Goal: Transaction & Acquisition: Purchase product/service

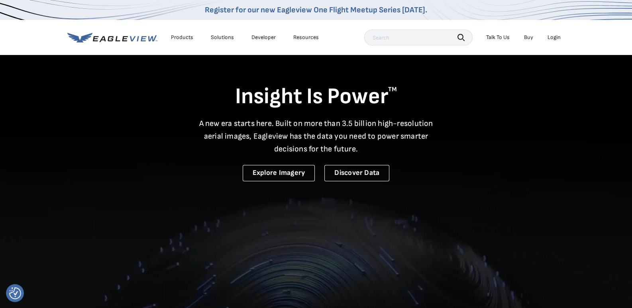
click at [555, 37] on div "Login" at bounding box center [553, 37] width 13 height 7
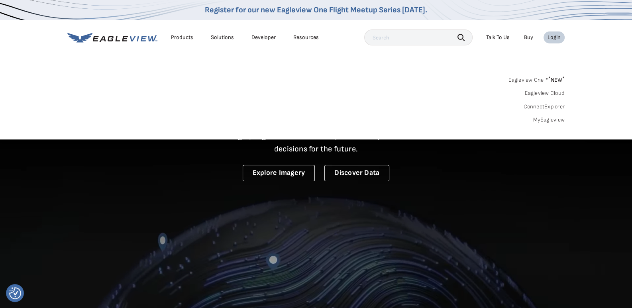
click at [556, 36] on div "Login" at bounding box center [553, 37] width 13 height 7
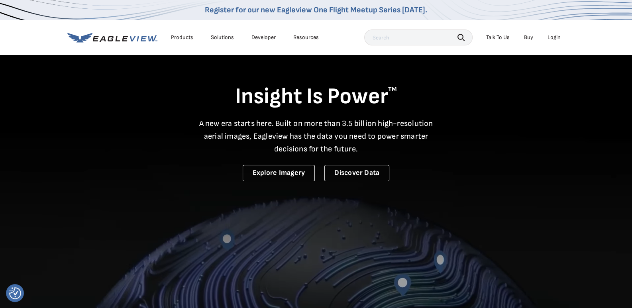
click at [556, 36] on div "Login" at bounding box center [553, 37] width 13 height 7
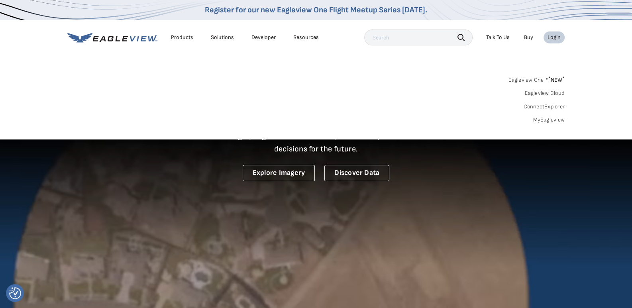
click at [538, 79] on link "Eagleview One™ * NEW *" at bounding box center [536, 78] width 57 height 9
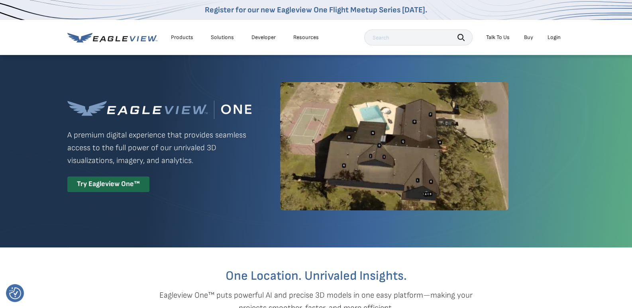
click at [555, 37] on div "Login" at bounding box center [553, 37] width 13 height 7
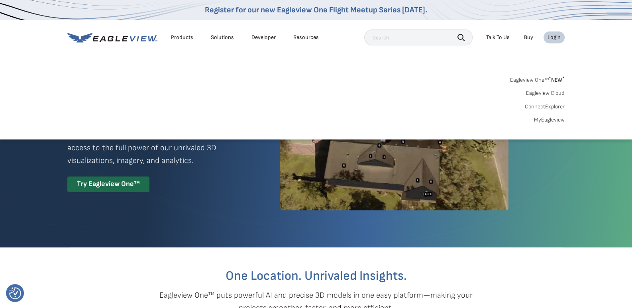
click at [555, 118] on link "MyEagleview" at bounding box center [549, 119] width 31 height 7
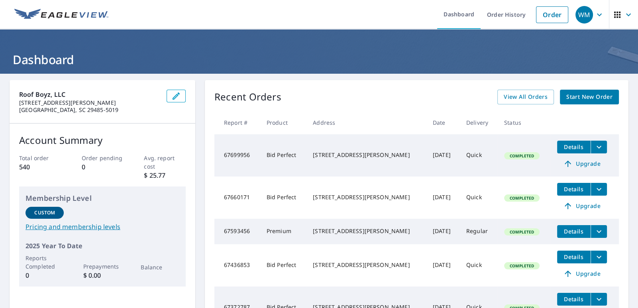
click at [592, 94] on span "Start New Order" at bounding box center [589, 97] width 46 height 10
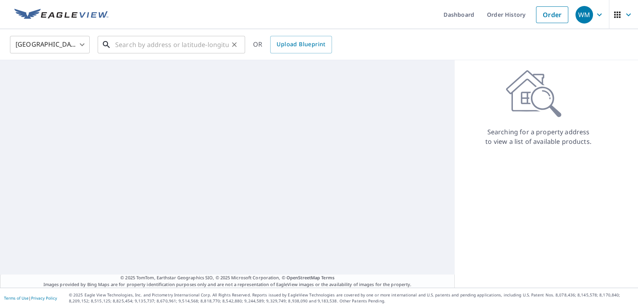
click at [192, 49] on input "text" at bounding box center [172, 44] width 114 height 22
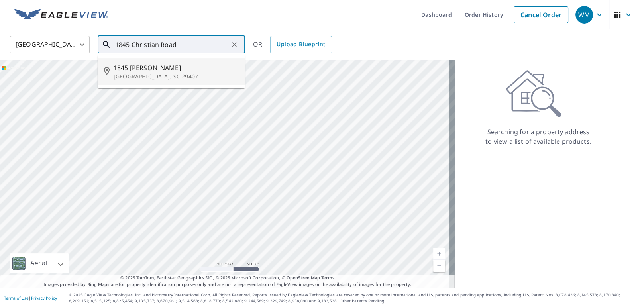
click at [150, 77] on p "Charleston, SC 29407" at bounding box center [176, 76] width 125 height 8
type input "1845 Christian Rd Charleston, SC 29407"
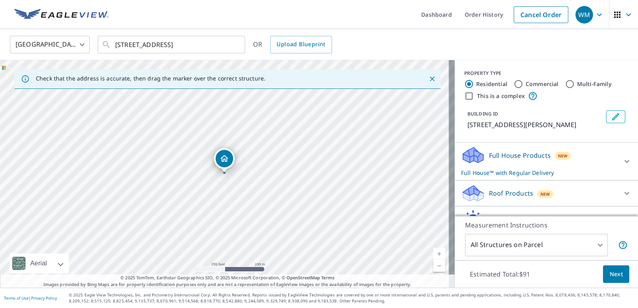
click at [224, 171] on div "Dropped pin, building 1, Residential property, 1845 Christian Rd Charleston, SC…" at bounding box center [224, 169] width 10 height 8
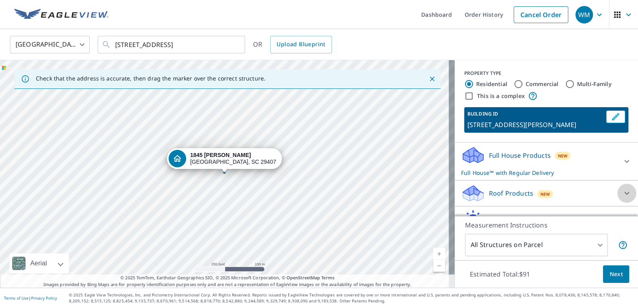
click at [617, 192] on div at bounding box center [626, 193] width 19 height 19
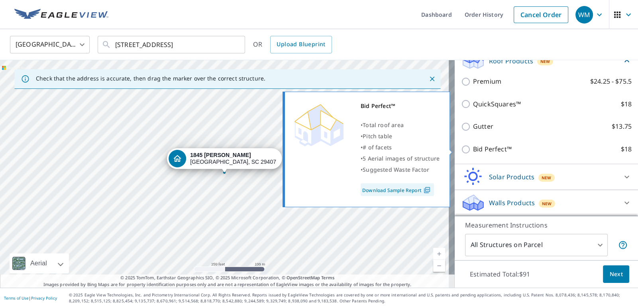
click at [461, 150] on input "Bid Perfect™ $18" at bounding box center [467, 150] width 12 height 10
checkbox input "true"
type input "1"
checkbox input "false"
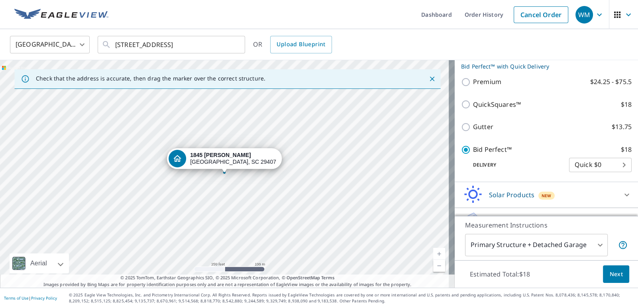
scroll to position [120, 0]
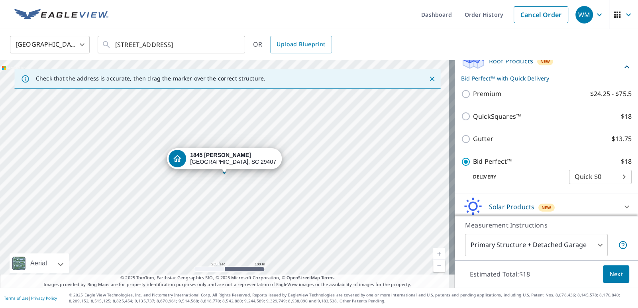
click at [595, 243] on body "WM WM Dashboard Order History Cancel Order WM United States US ​ 1845 Christian…" at bounding box center [319, 154] width 638 height 308
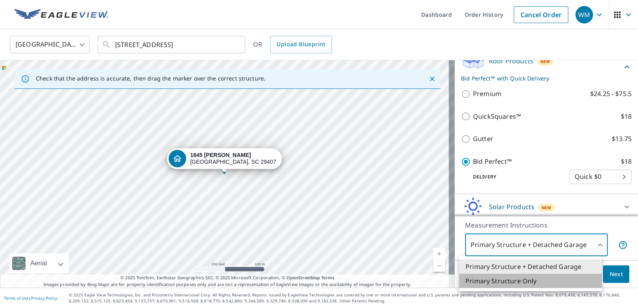
click at [548, 281] on li "Primary Structure Only" at bounding box center [530, 281] width 143 height 14
type input "2"
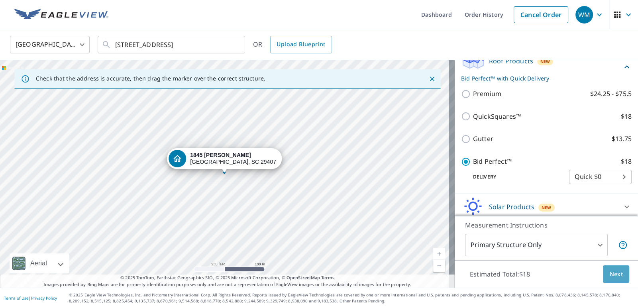
click at [617, 275] on button "Next" at bounding box center [616, 274] width 26 height 18
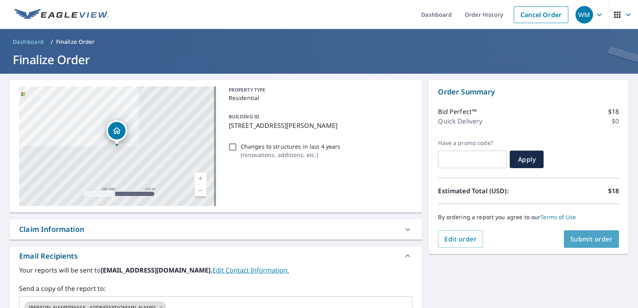
click at [577, 243] on span "Submit order" at bounding box center [591, 239] width 43 height 9
checkbox input "true"
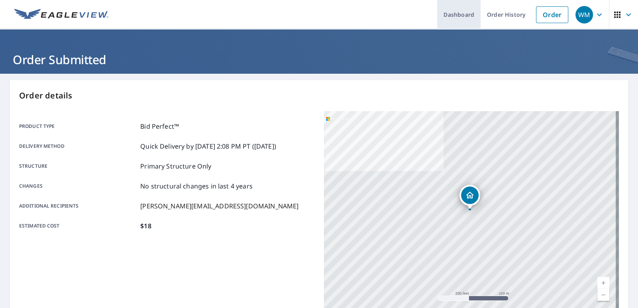
drag, startPoint x: 462, startPoint y: 13, endPoint x: 460, endPoint y: 18, distance: 5.4
click at [461, 14] on link "Dashboard" at bounding box center [458, 14] width 43 height 29
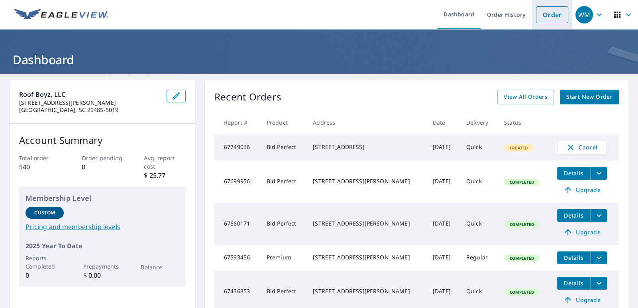
click at [538, 18] on link "Order" at bounding box center [552, 14] width 32 height 17
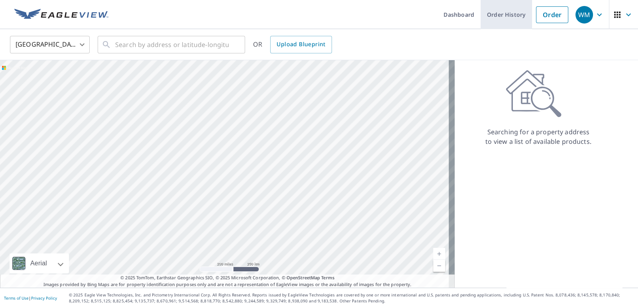
click at [505, 16] on link "Order History" at bounding box center [505, 14] width 51 height 29
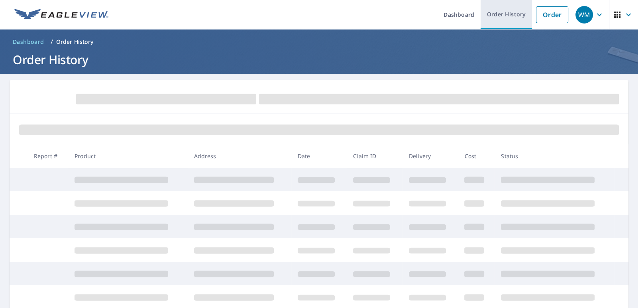
click at [505, 17] on link "Order History" at bounding box center [505, 14] width 51 height 29
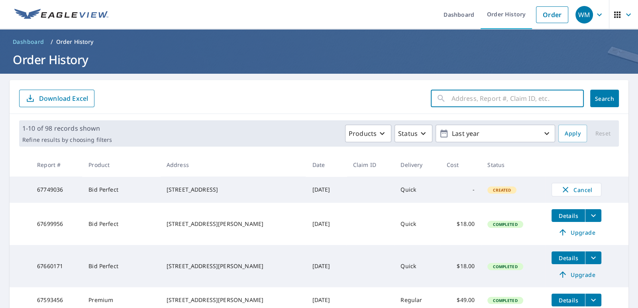
click at [486, 98] on input "text" at bounding box center [517, 98] width 132 height 22
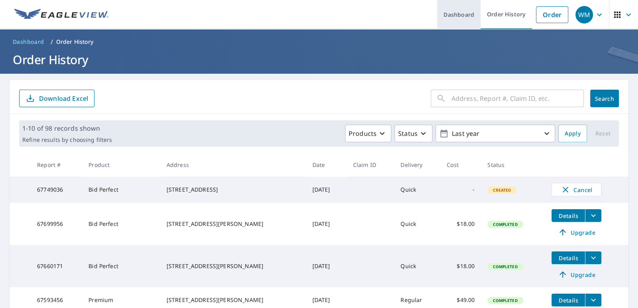
click at [442, 13] on link "Dashboard" at bounding box center [458, 14] width 43 height 29
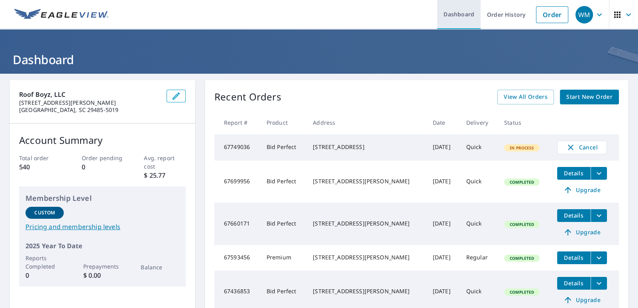
click at [462, 18] on link "Dashboard" at bounding box center [458, 14] width 43 height 29
click at [597, 97] on span "Start New Order" at bounding box center [589, 97] width 46 height 10
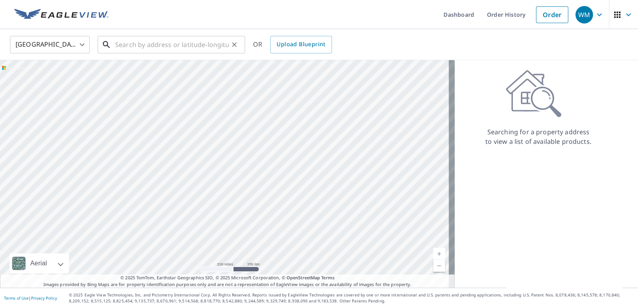
click at [198, 44] on input "text" at bounding box center [172, 44] width 114 height 22
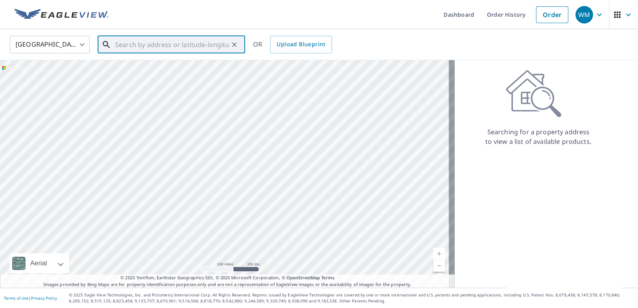
paste input "[STREET_ADDRESS]"
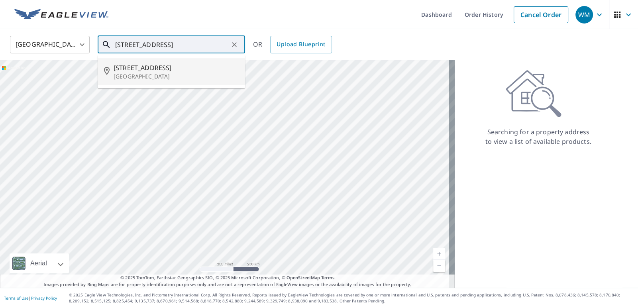
click at [179, 73] on p "[GEOGRAPHIC_DATA]" at bounding box center [176, 76] width 125 height 8
type input "[STREET_ADDRESS]"
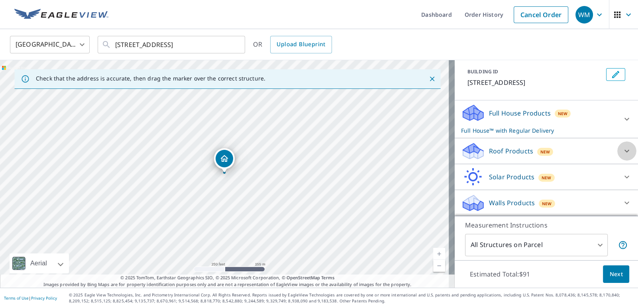
click at [622, 151] on icon at bounding box center [627, 151] width 10 height 10
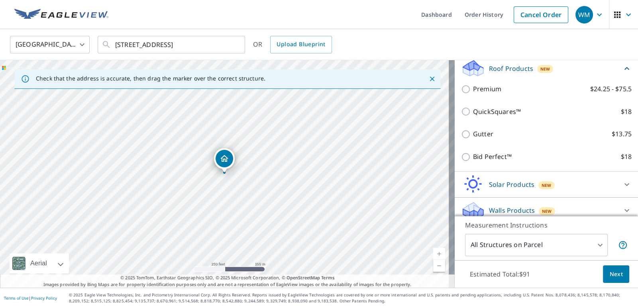
scroll to position [141, 0]
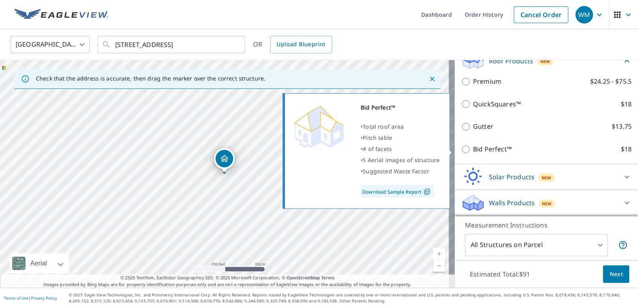
click at [591, 151] on label "Bid Perfect™ $18" at bounding box center [552, 149] width 159 height 10
click at [473, 151] on input "Bid Perfect™ $18" at bounding box center [467, 150] width 12 height 10
checkbox input "true"
type input "1"
checkbox input "false"
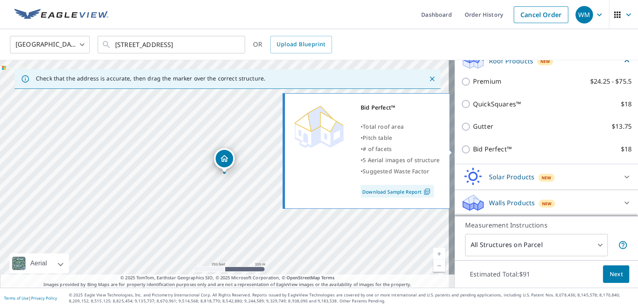
scroll to position [129, 0]
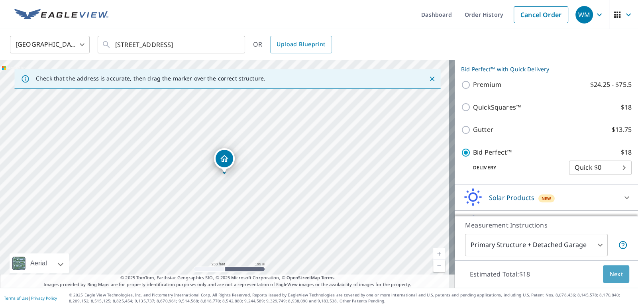
click at [615, 281] on button "Next" at bounding box center [616, 274] width 26 height 18
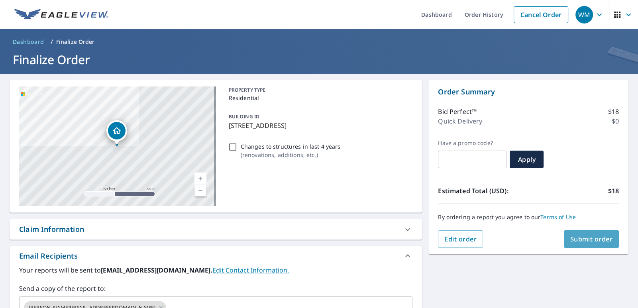
click at [582, 239] on span "Submit order" at bounding box center [591, 239] width 43 height 9
checkbox input "true"
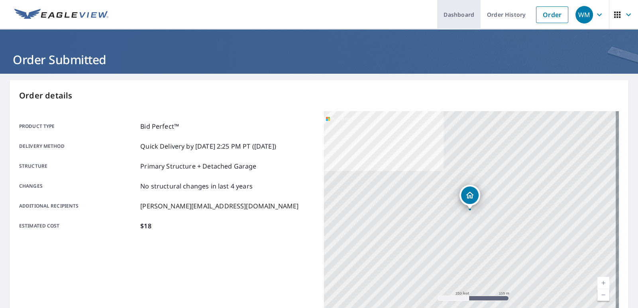
click at [462, 17] on link "Dashboard" at bounding box center [458, 14] width 43 height 29
